Goal: Navigation & Orientation: Find specific page/section

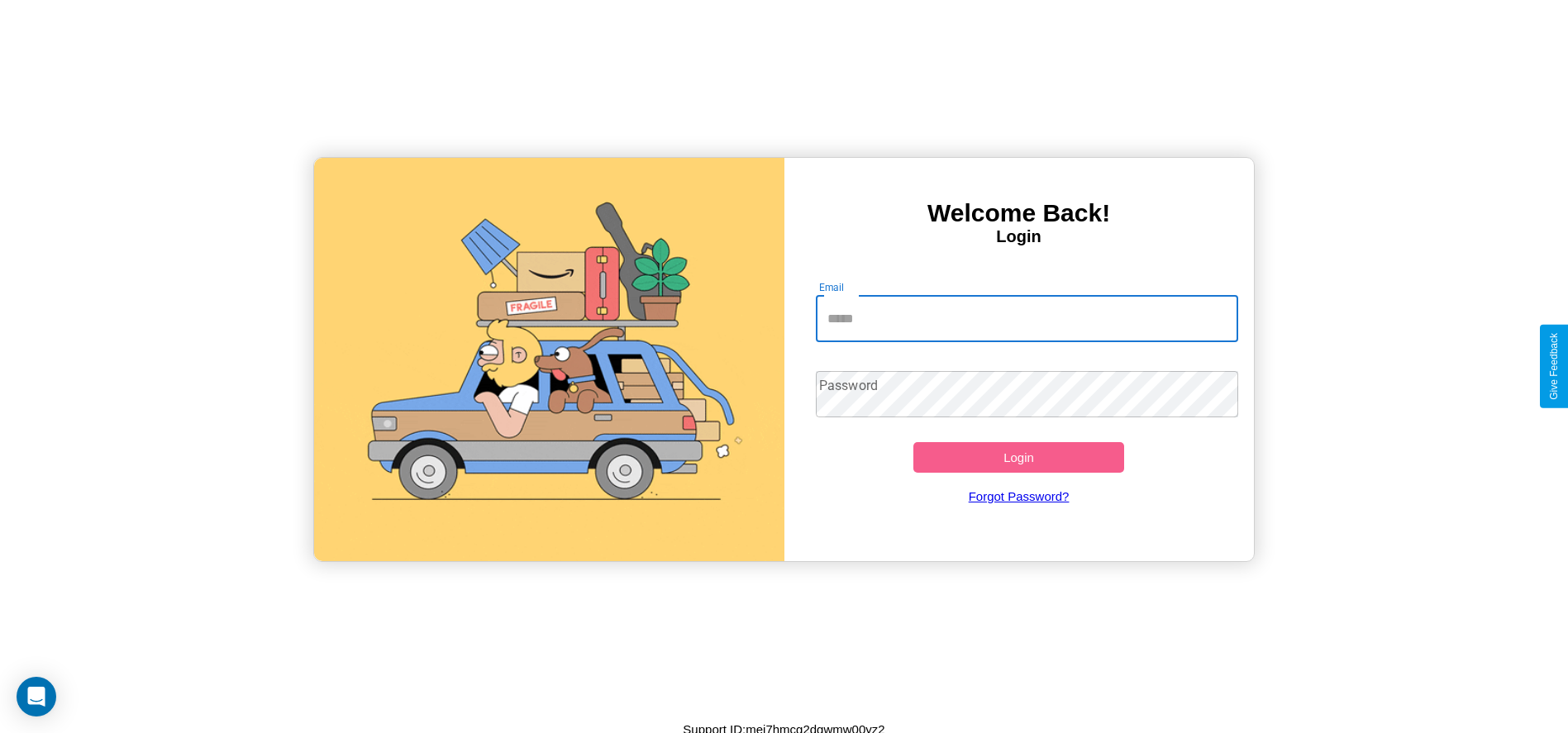
click at [1026, 318] on input "Email" at bounding box center [1026, 319] width 422 height 46
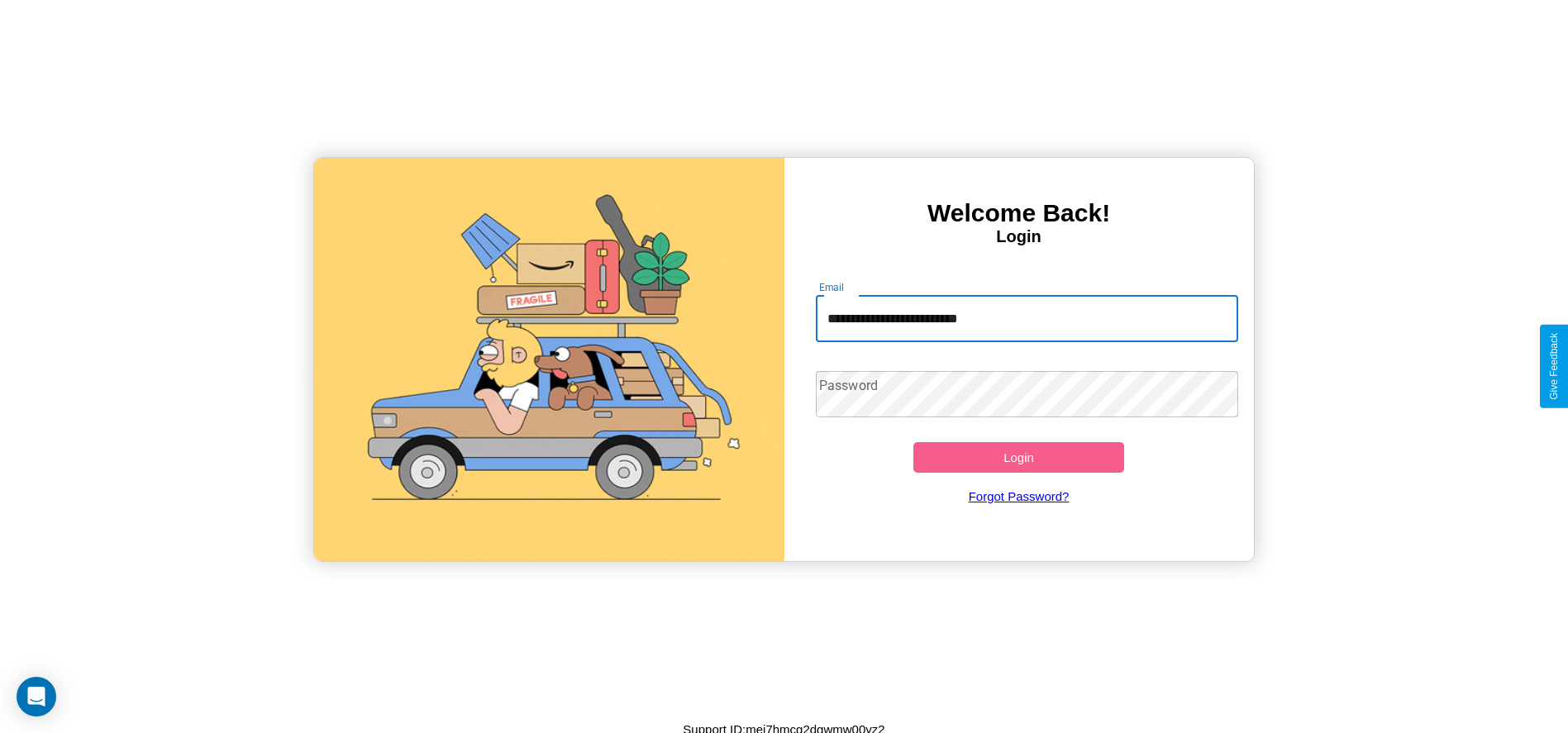
type input "**********"
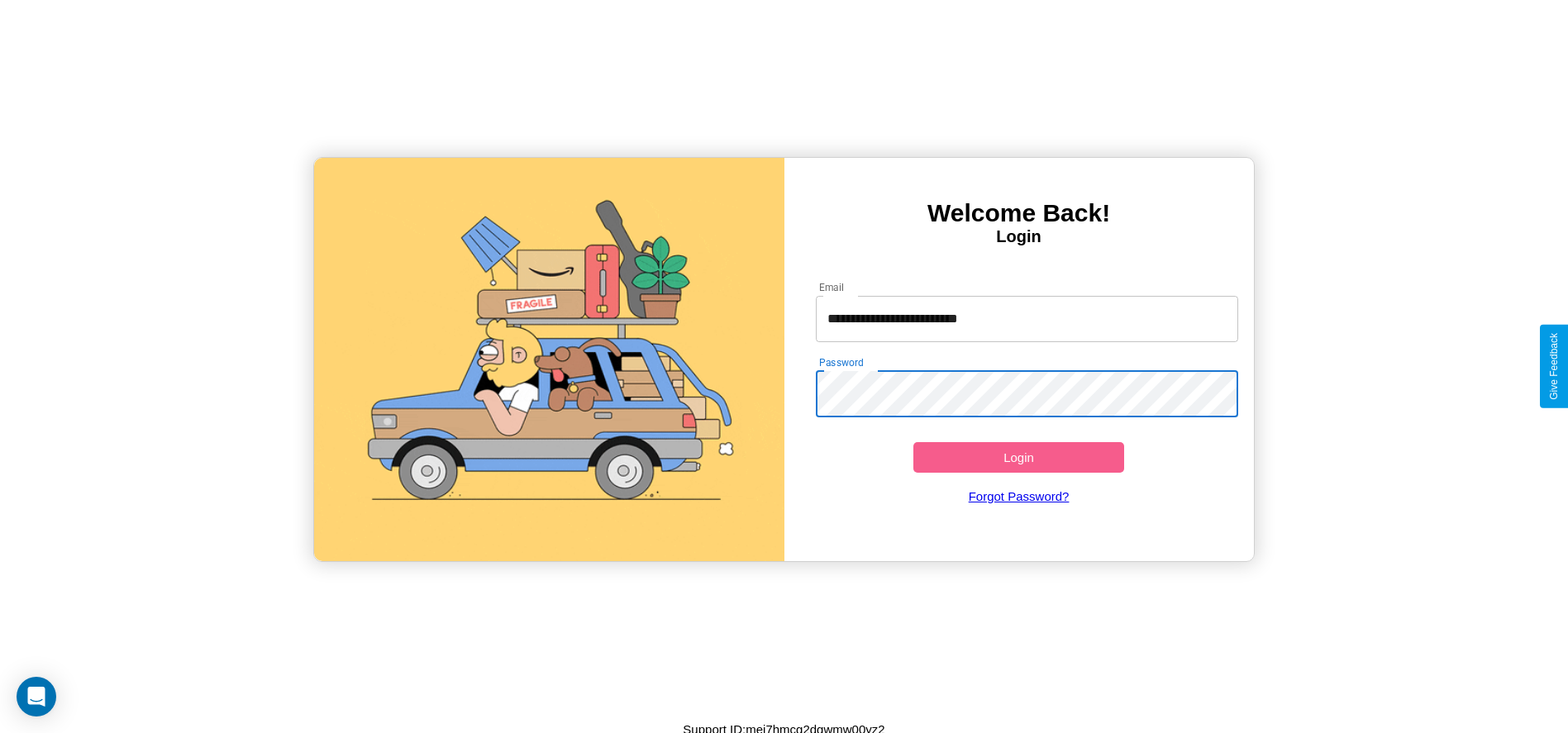
click at [1018, 457] on button "Login" at bounding box center [1019, 457] width 211 height 31
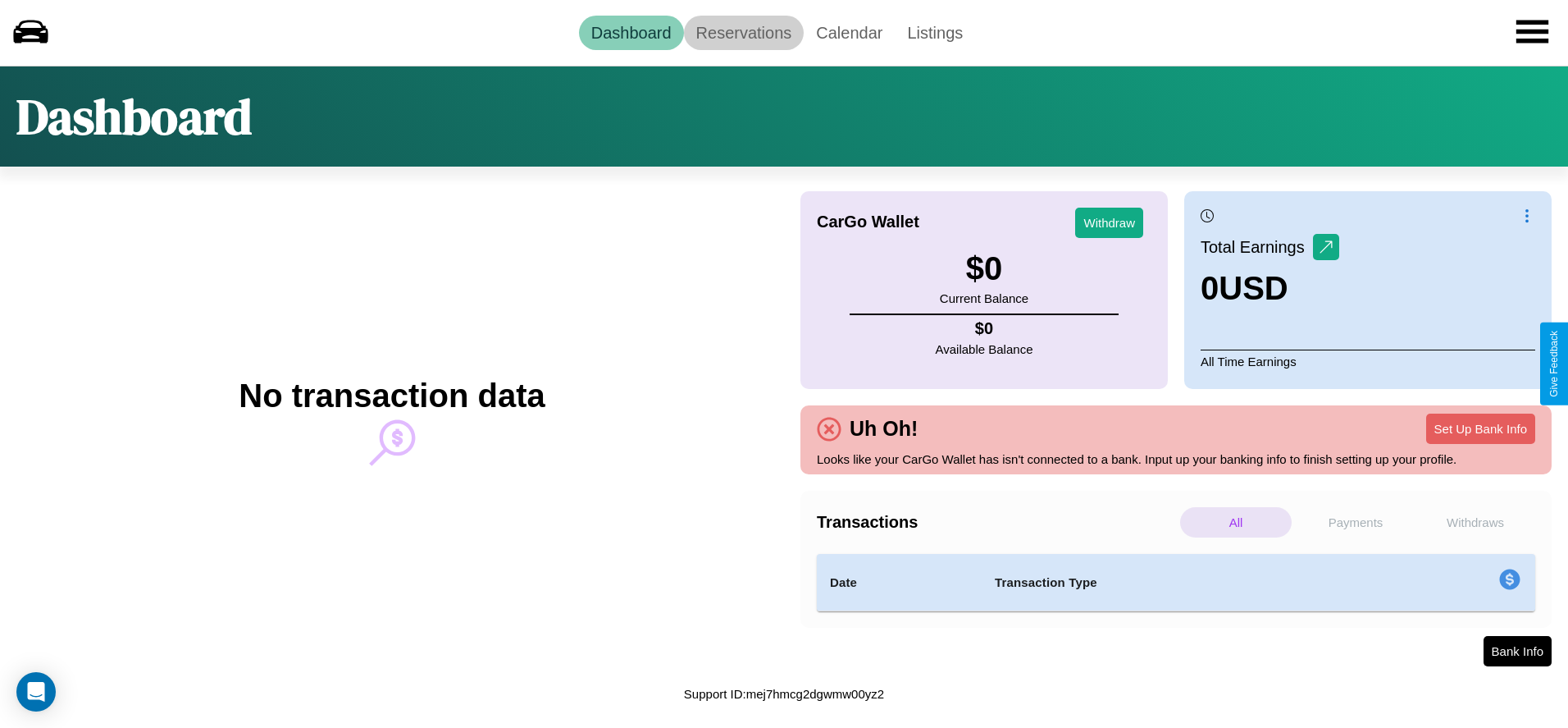
click at [743, 32] on link "Reservations" at bounding box center [744, 32] width 120 height 34
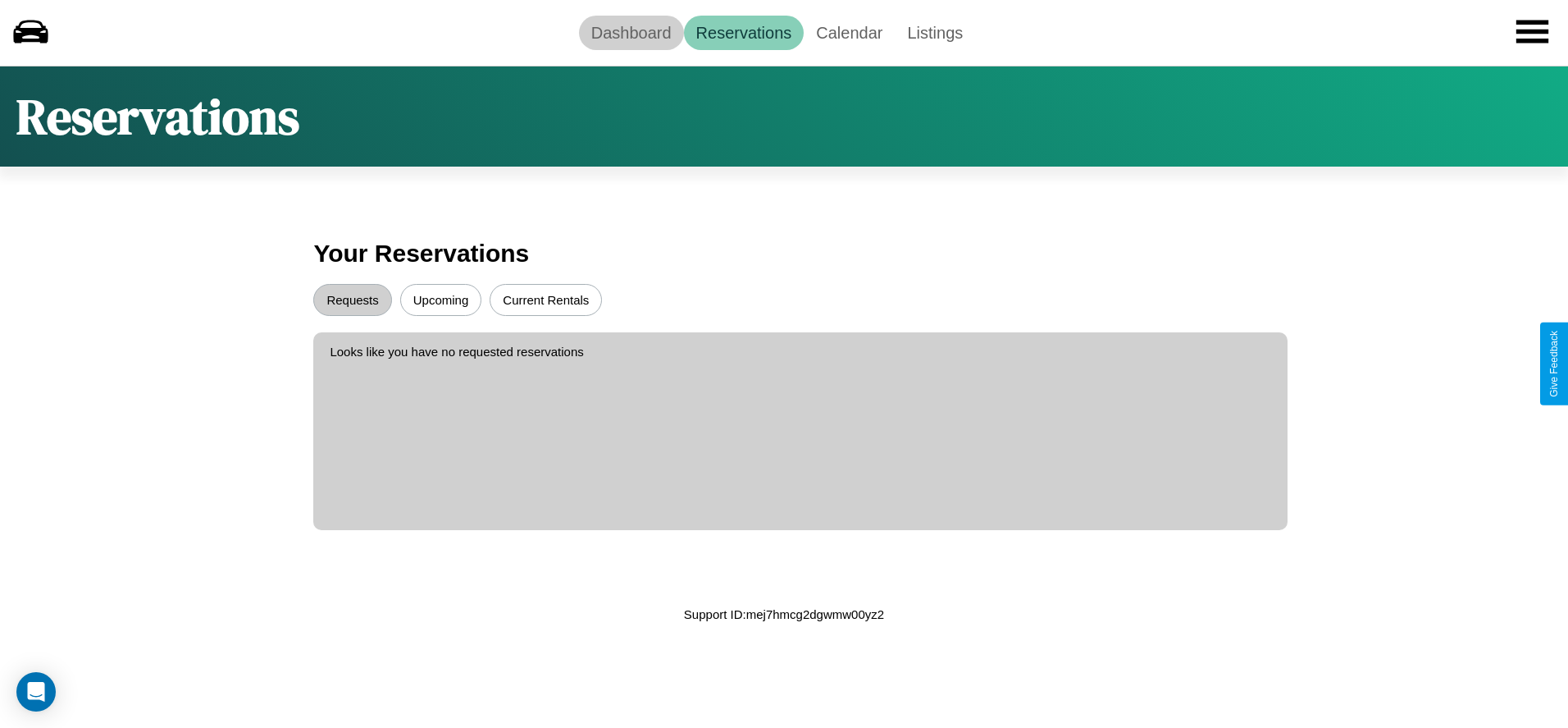
click at [630, 32] on link "Dashboard" at bounding box center [631, 32] width 105 height 34
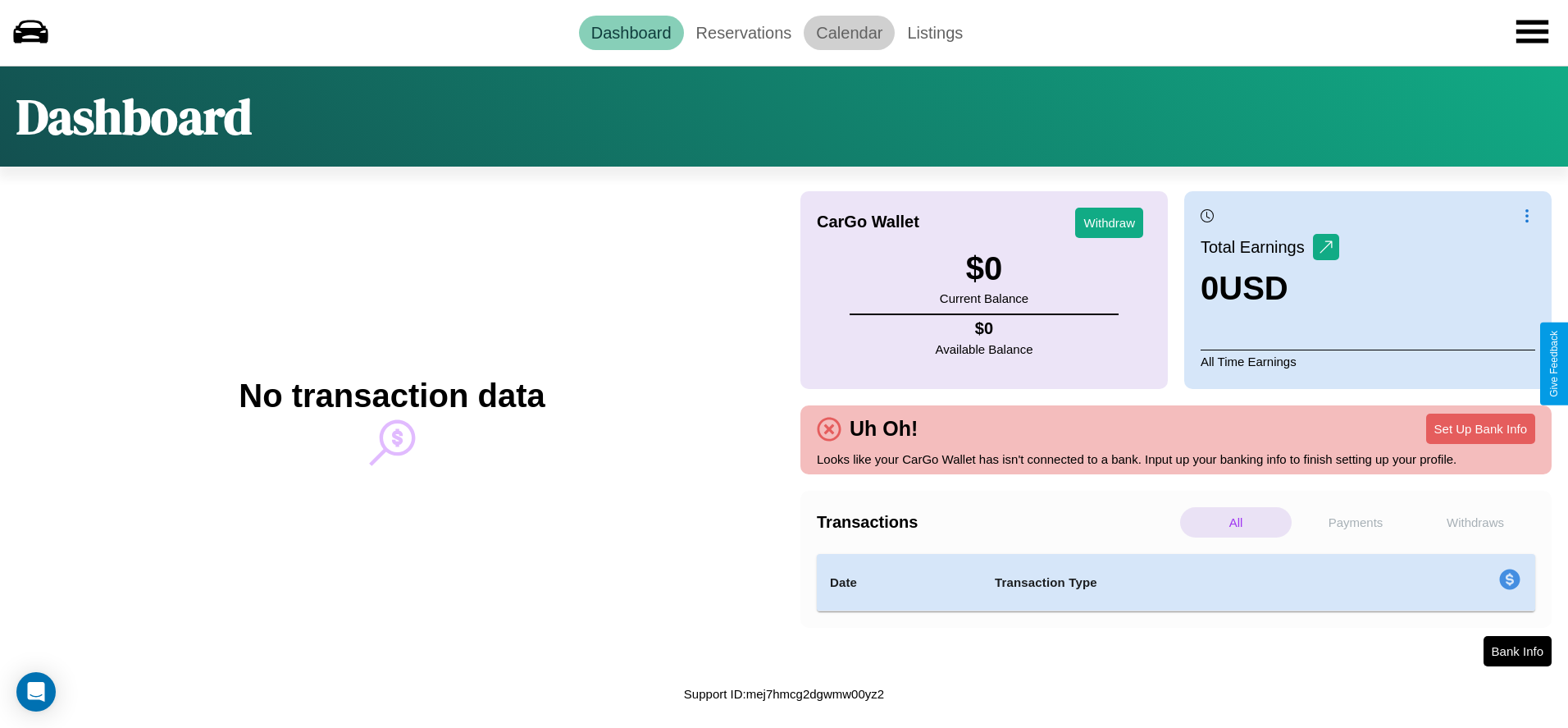
click at [849, 32] on link "Calendar" at bounding box center [849, 32] width 91 height 34
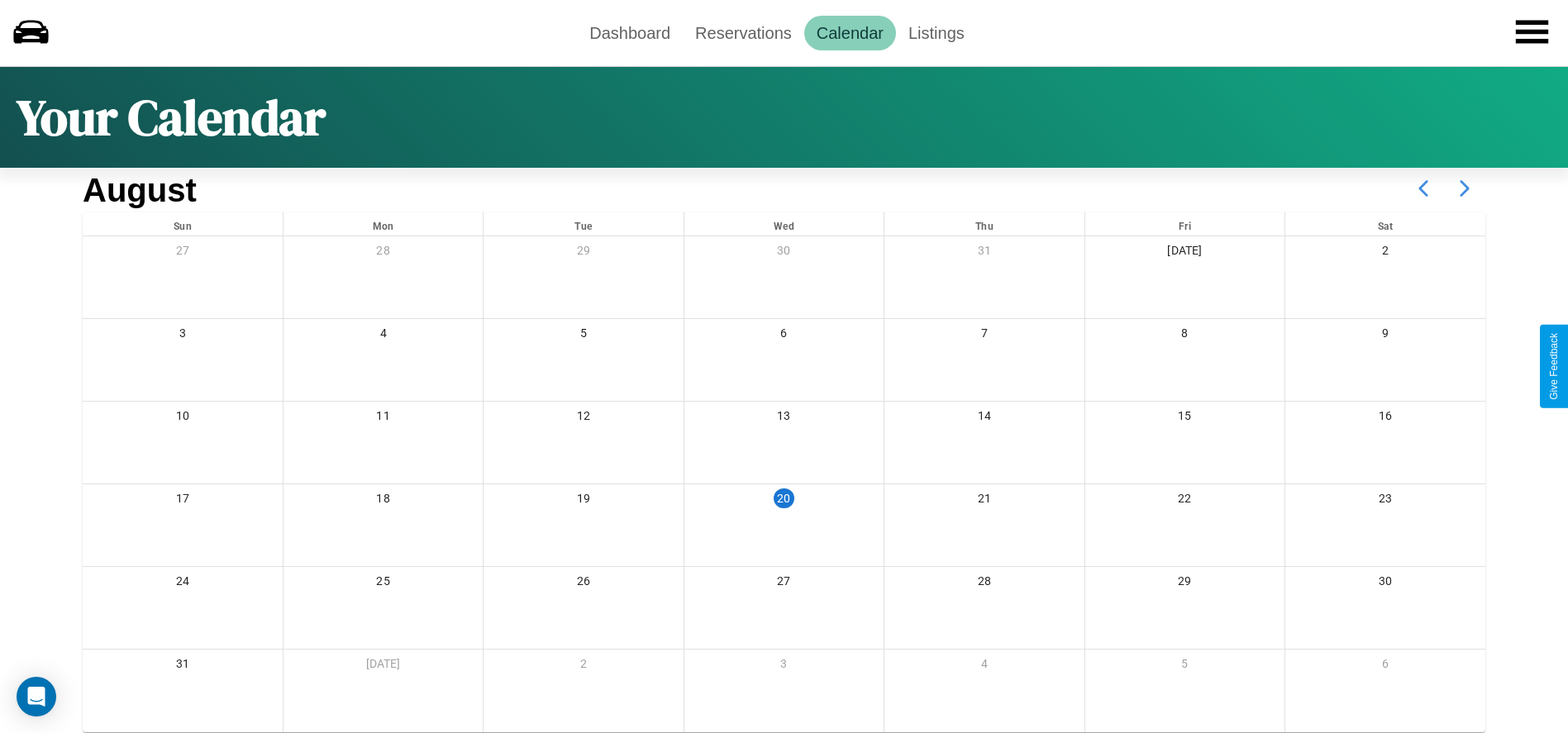
click at [1465, 188] on icon at bounding box center [1465, 188] width 41 height 41
